Goal: Information Seeking & Learning: Learn about a topic

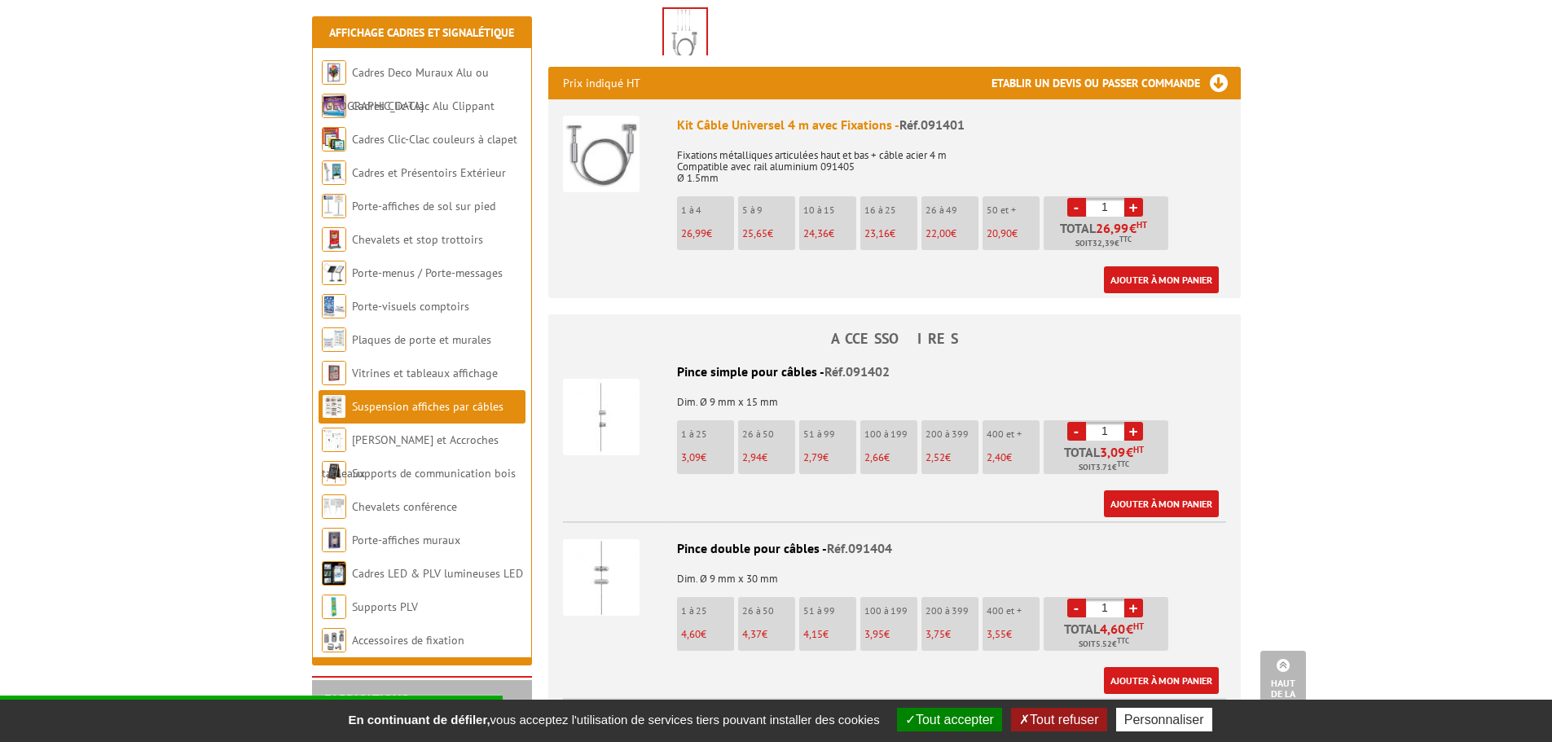
scroll to position [570, 0]
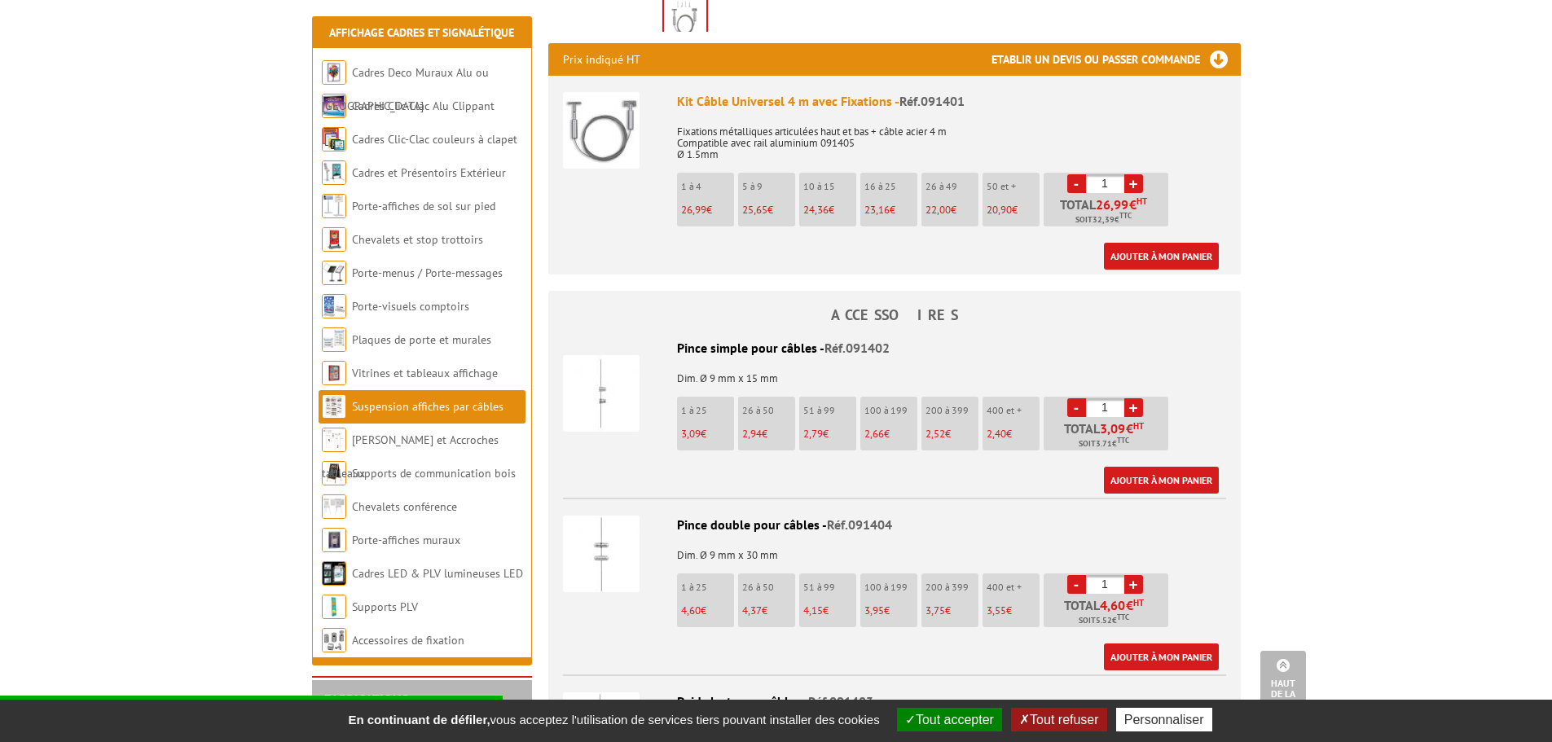
click at [597, 395] on img at bounding box center [601, 393] width 77 height 77
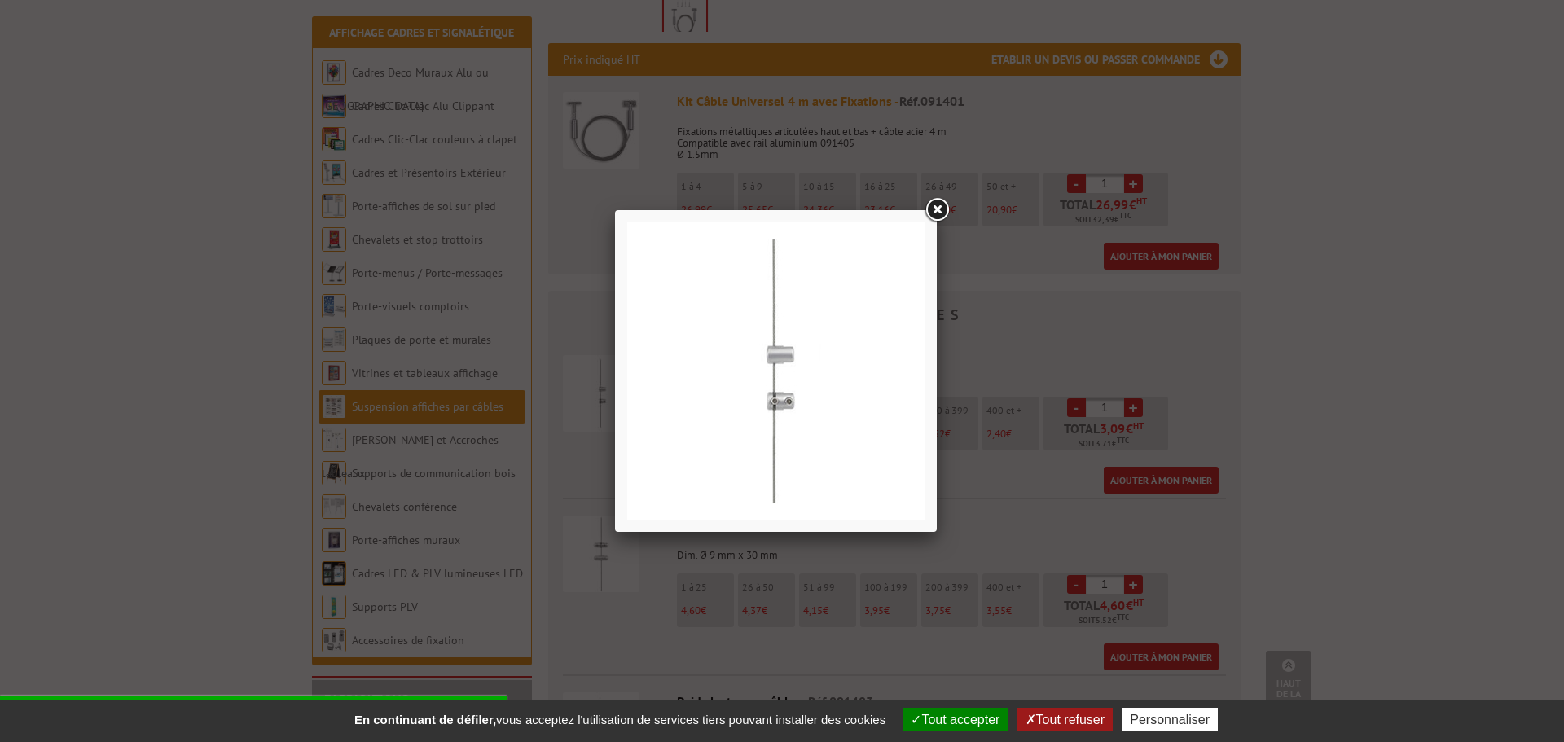
click at [937, 208] on link at bounding box center [936, 209] width 29 height 29
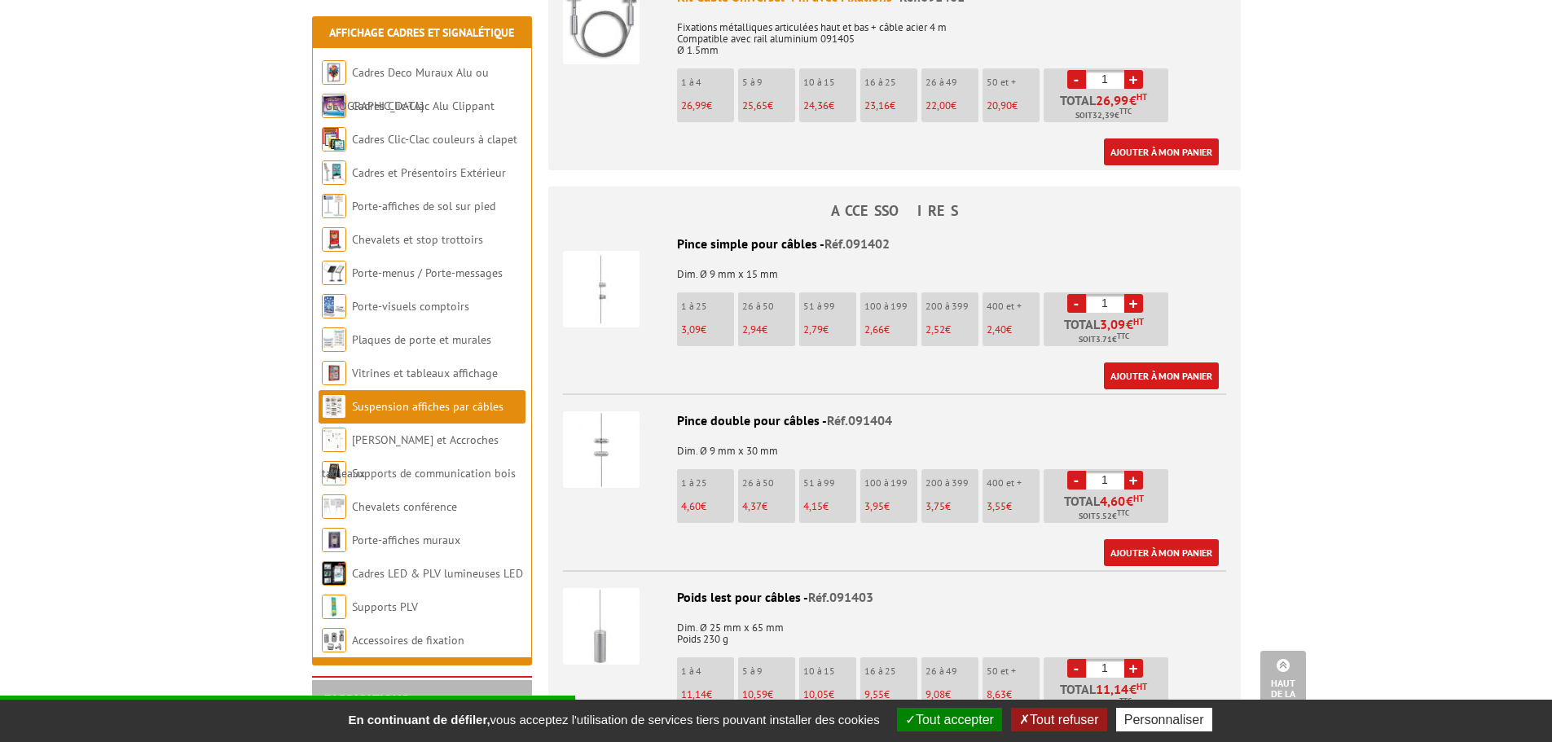
scroll to position [652, 0]
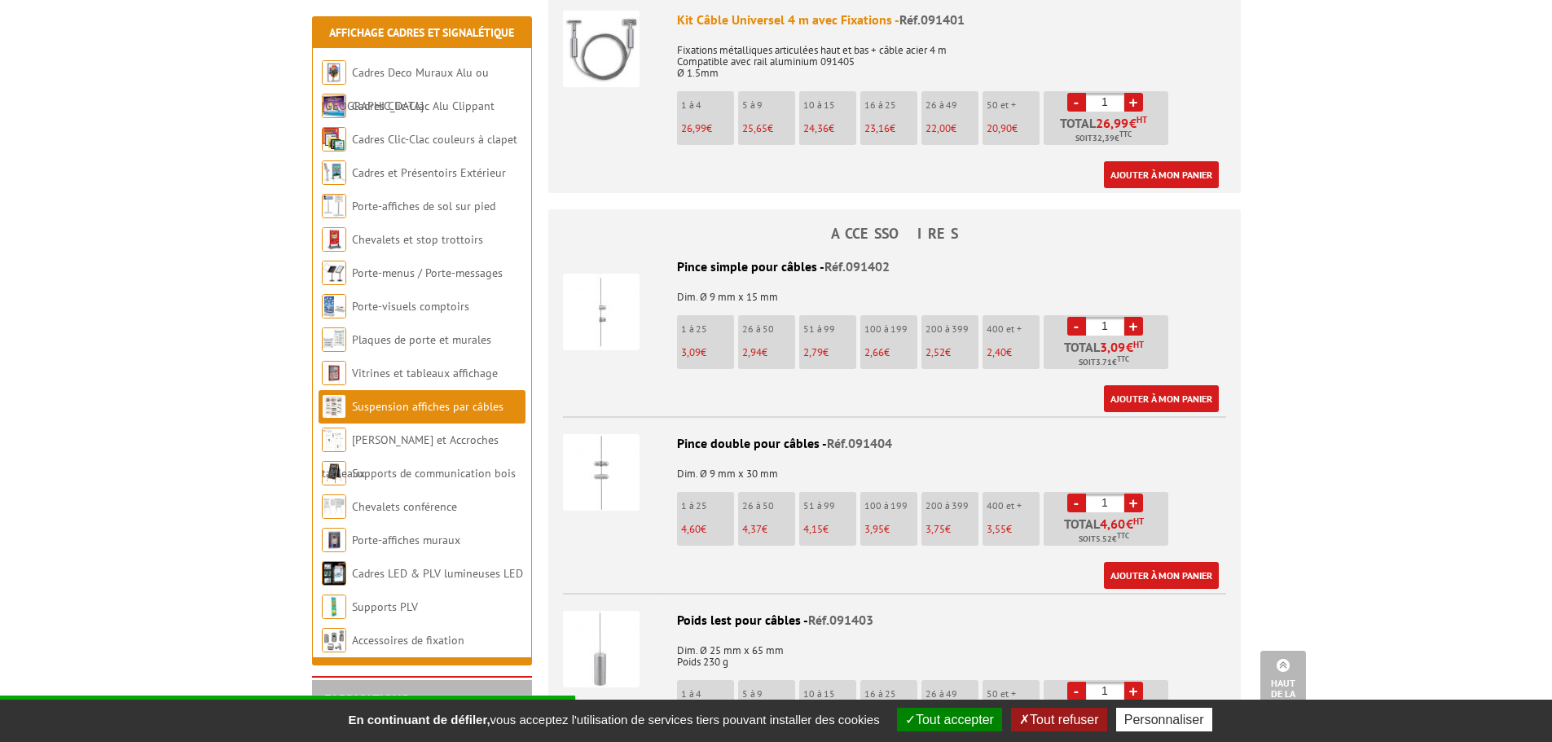
click at [709, 335] on p "1 à 25" at bounding box center [707, 328] width 53 height 11
click at [697, 332] on p "1 à 25" at bounding box center [707, 328] width 53 height 11
click at [613, 300] on img at bounding box center [601, 312] width 77 height 77
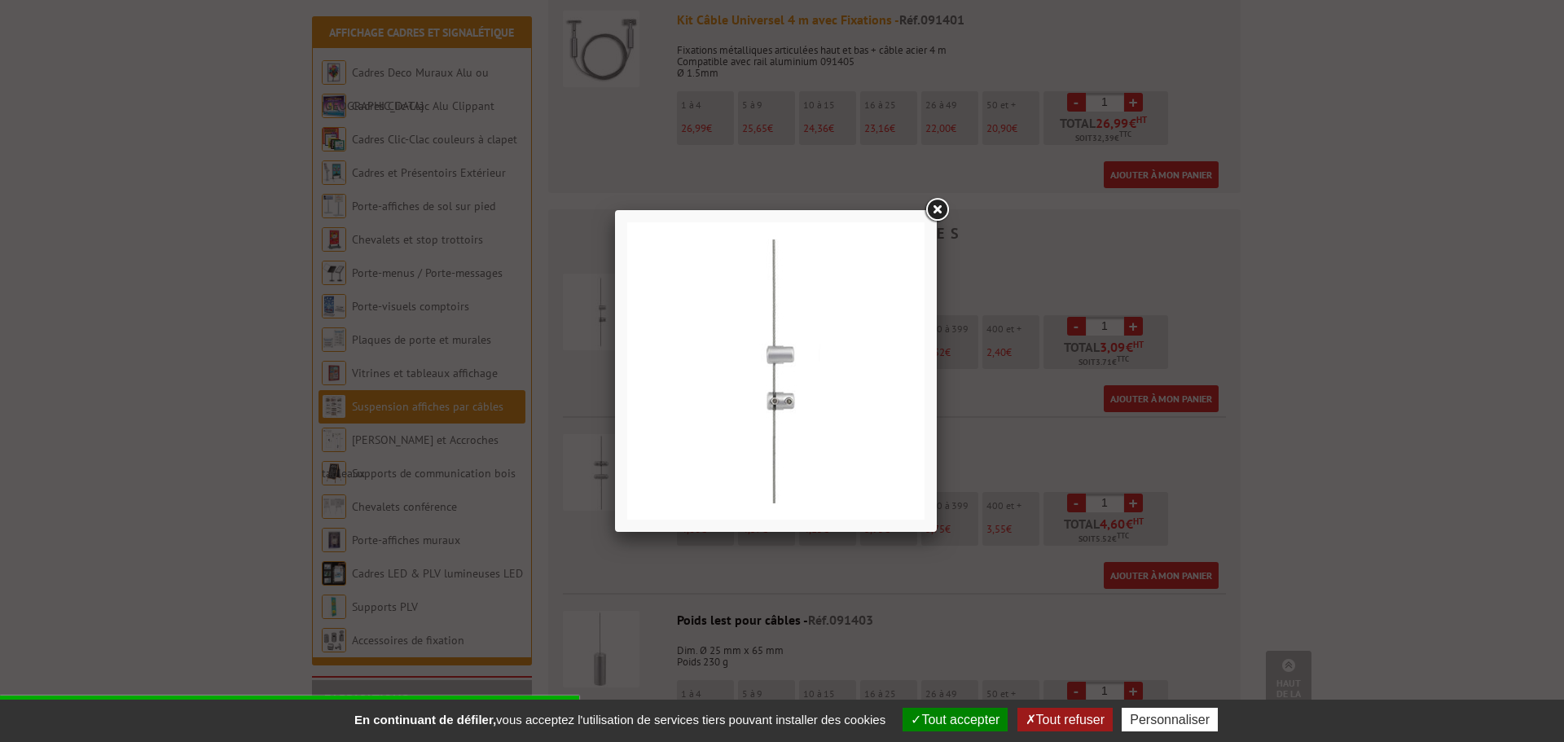
click at [786, 397] on img at bounding box center [775, 370] width 297 height 297
click at [941, 205] on link at bounding box center [936, 209] width 29 height 29
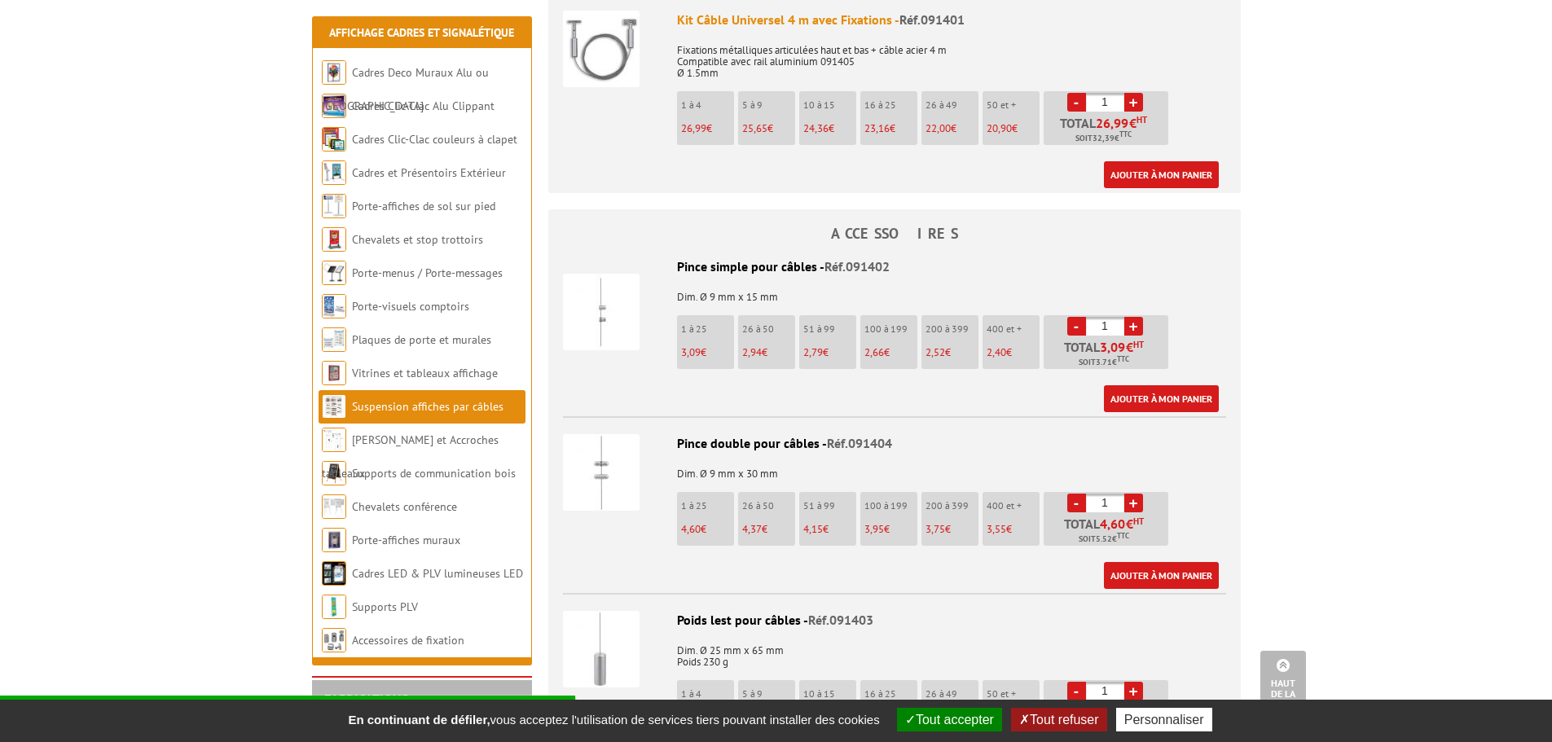
click at [732, 299] on p "Dim. Ø 9 mm x 15 mm" at bounding box center [894, 291] width 663 height 23
click at [741, 266] on div "Pince simple pour câbles - Réf.091402" at bounding box center [894, 266] width 663 height 19
click at [889, 232] on h4 "ACCESSOIRES" at bounding box center [894, 234] width 692 height 16
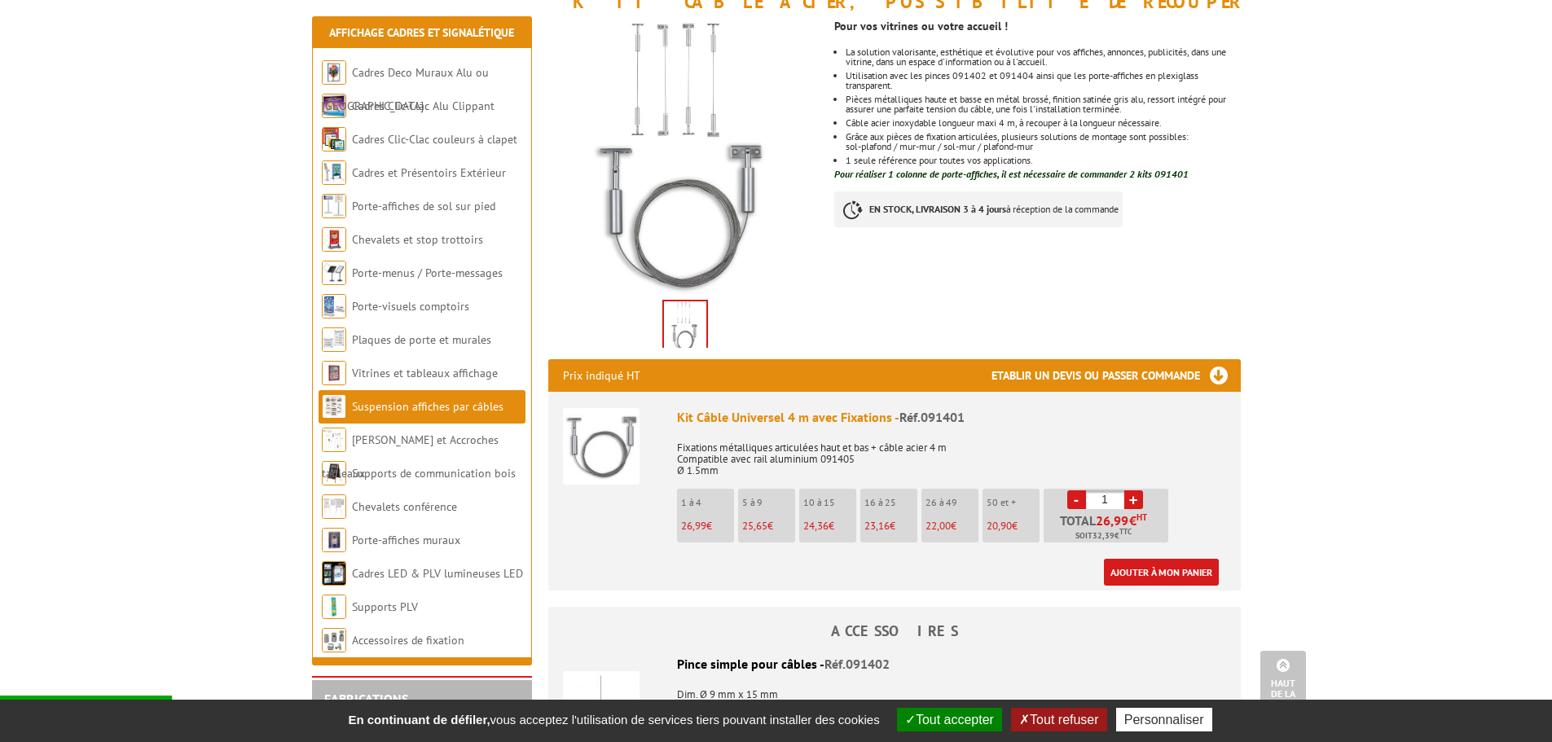
scroll to position [0, 0]
